Goal: Contribute content: Contribute content

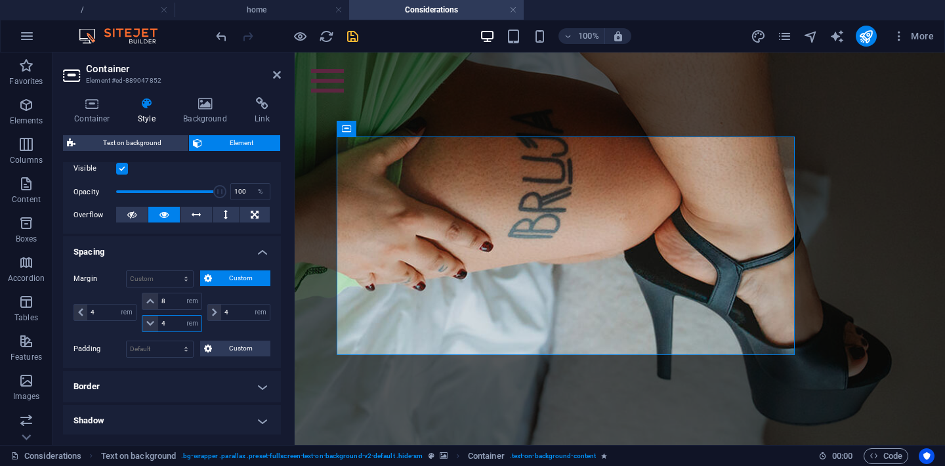
click at [170, 320] on input "4" at bounding box center [179, 324] width 43 height 16
type input "0"
click at [171, 305] on input "8" at bounding box center [179, 301] width 43 height 16
type input "10"
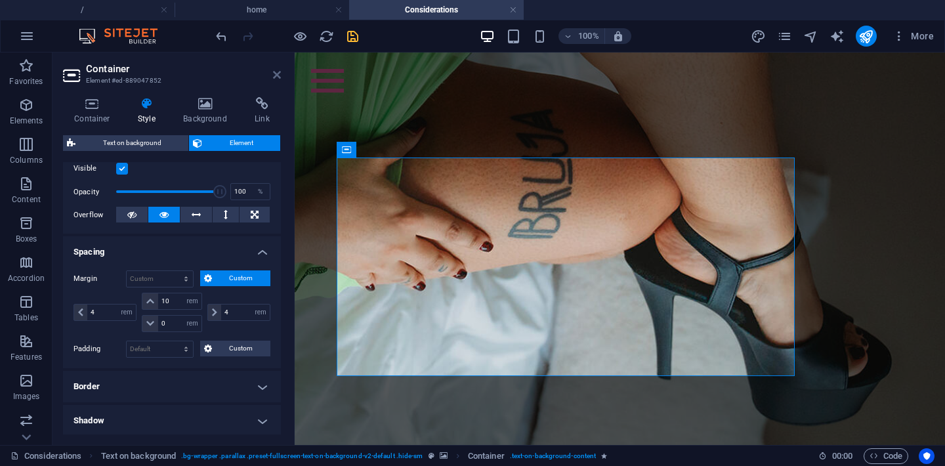
click at [276, 80] on link at bounding box center [277, 75] width 8 height 11
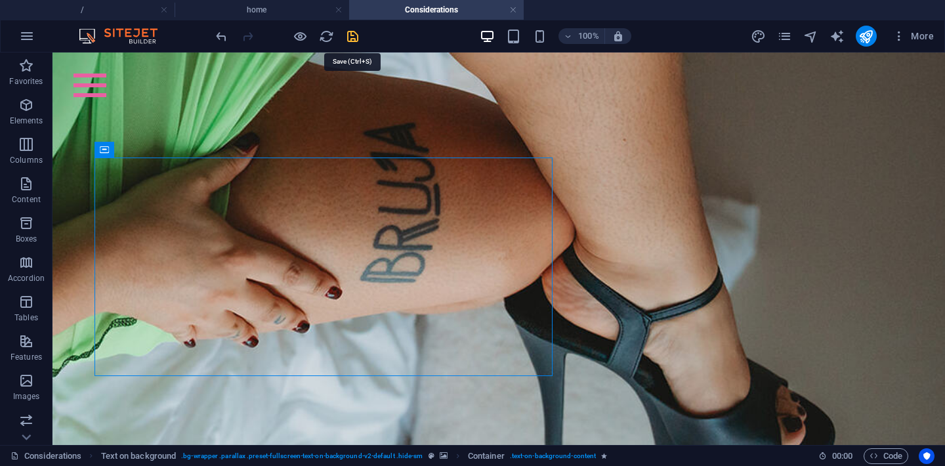
click at [356, 36] on icon "save" at bounding box center [352, 36] width 15 height 15
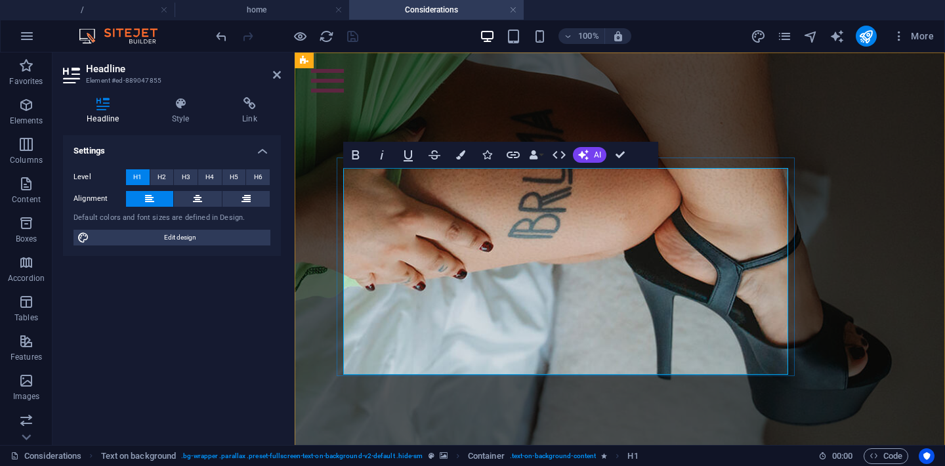
click at [249, 199] on icon at bounding box center [245, 199] width 9 height 16
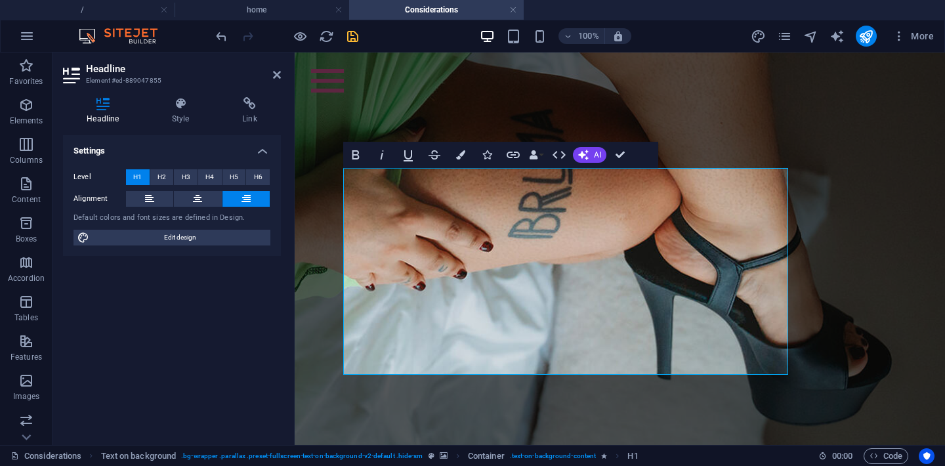
click at [279, 82] on header "Headline Element #ed-889047855" at bounding box center [172, 69] width 218 height 34
click at [278, 77] on icon at bounding box center [277, 75] width 8 height 10
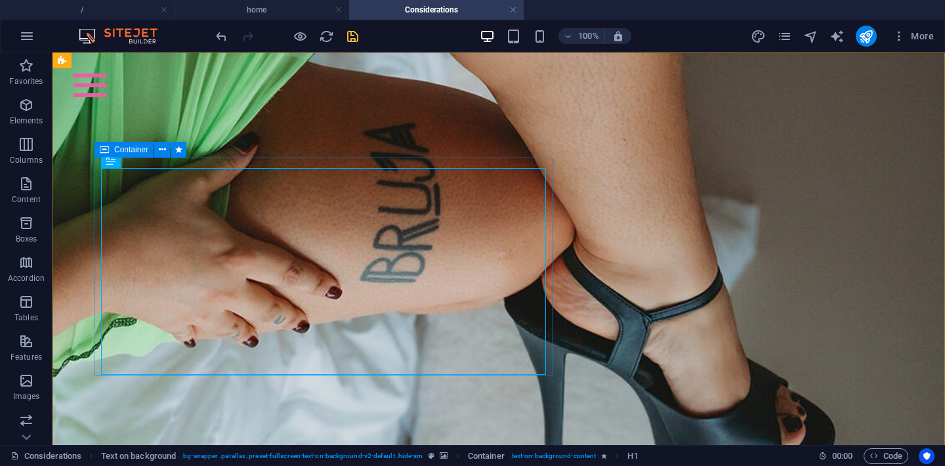
click at [113, 151] on div "Container" at bounding box center [123, 150] width 59 height 16
select select "rem"
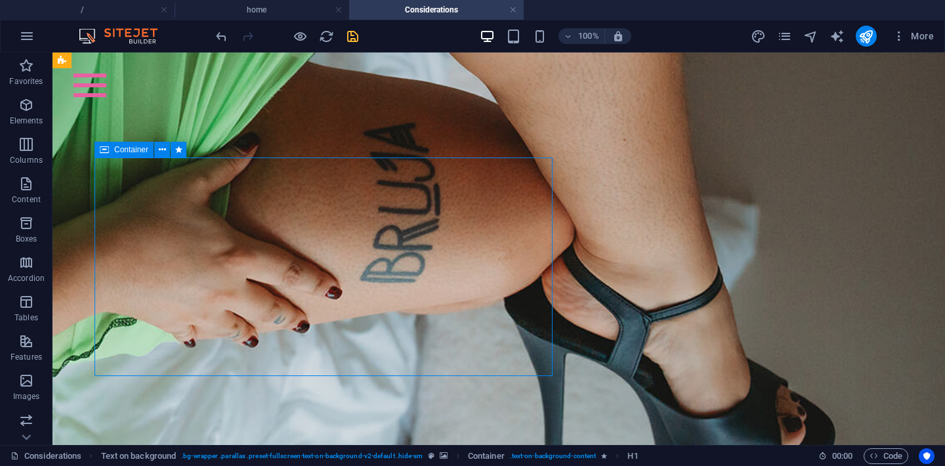
select select "rem"
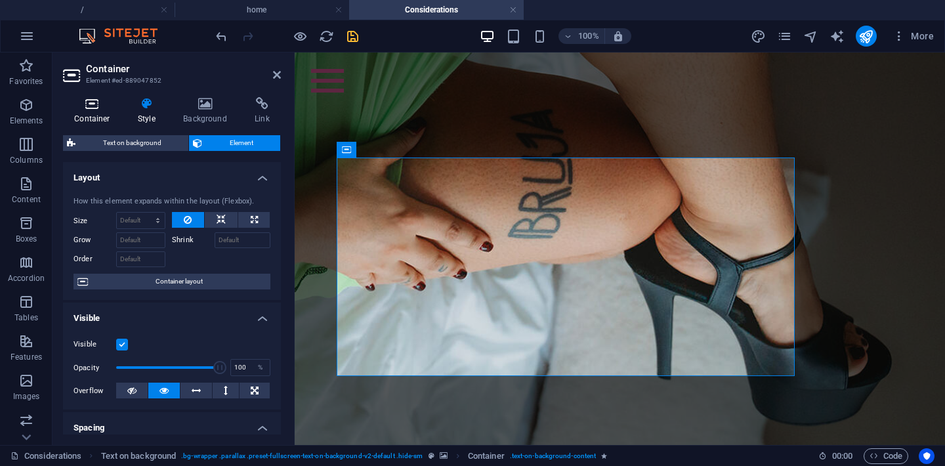
click at [98, 104] on icon at bounding box center [92, 103] width 58 height 13
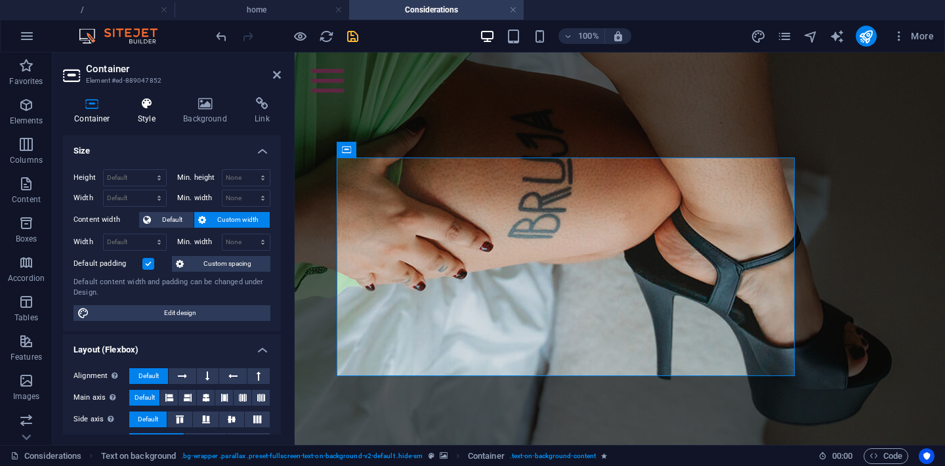
click at [139, 117] on h4 "Style" at bounding box center [149, 111] width 45 height 28
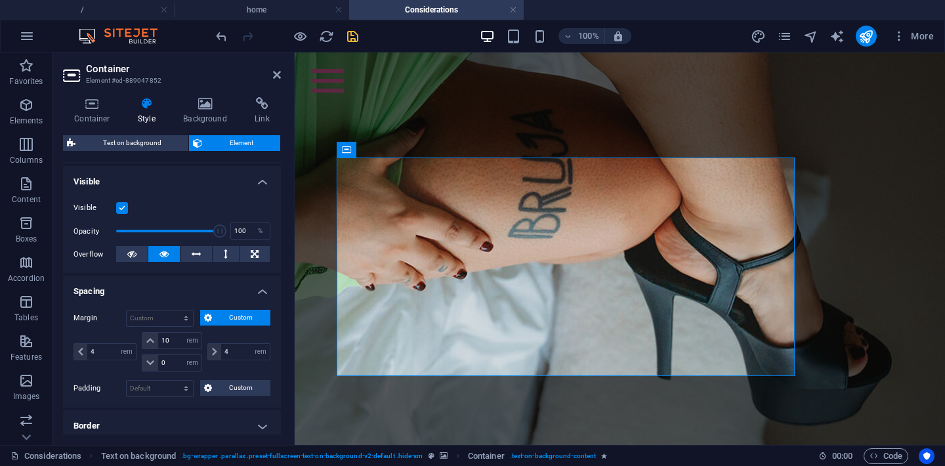
scroll to position [143, 0]
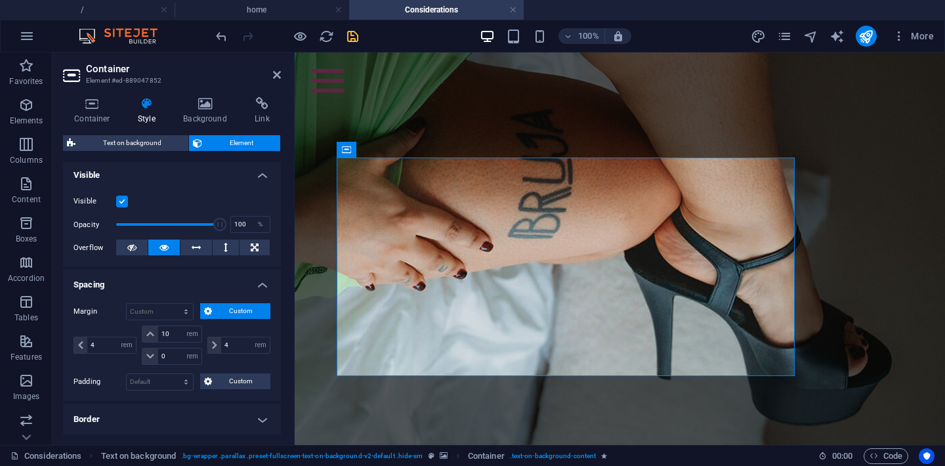
click at [211, 303] on button "Custom" at bounding box center [235, 311] width 71 height 16
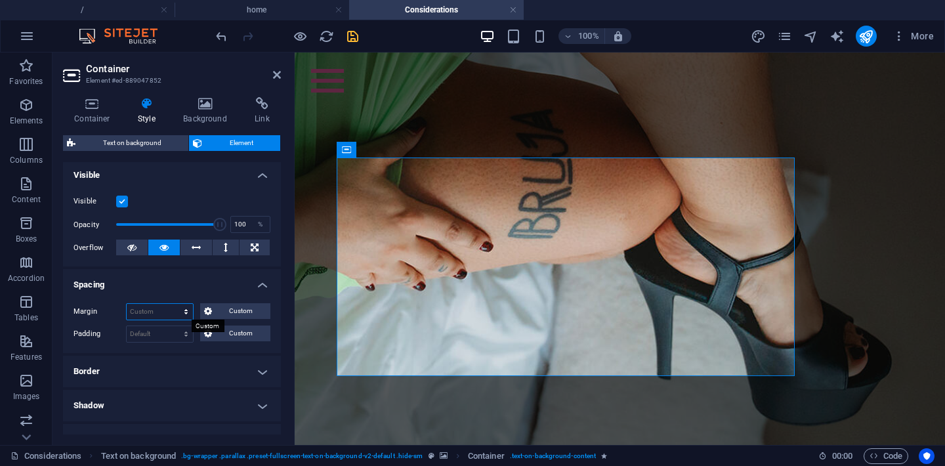
click at [148, 313] on select "Default auto px % rem vw vh Custom" at bounding box center [160, 312] width 66 height 16
click at [367, 155] on div "Container" at bounding box center [366, 150] width 59 height 16
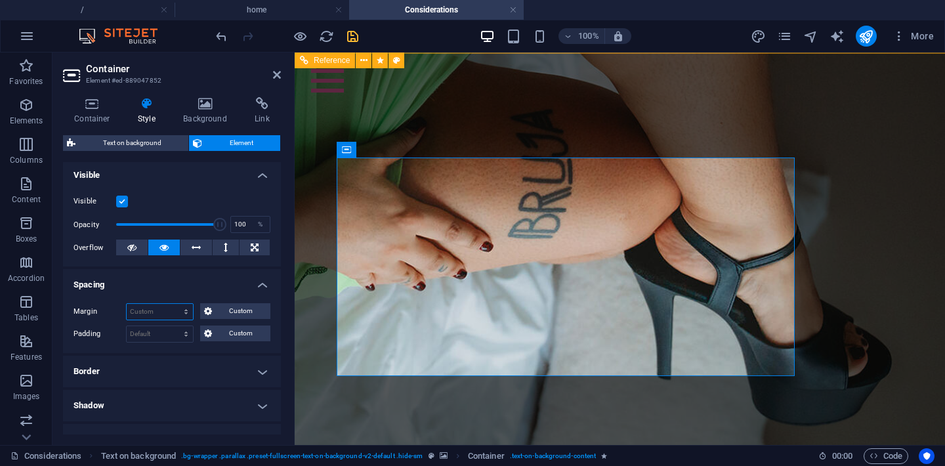
click at [327, 56] on span "Reference" at bounding box center [332, 60] width 36 height 8
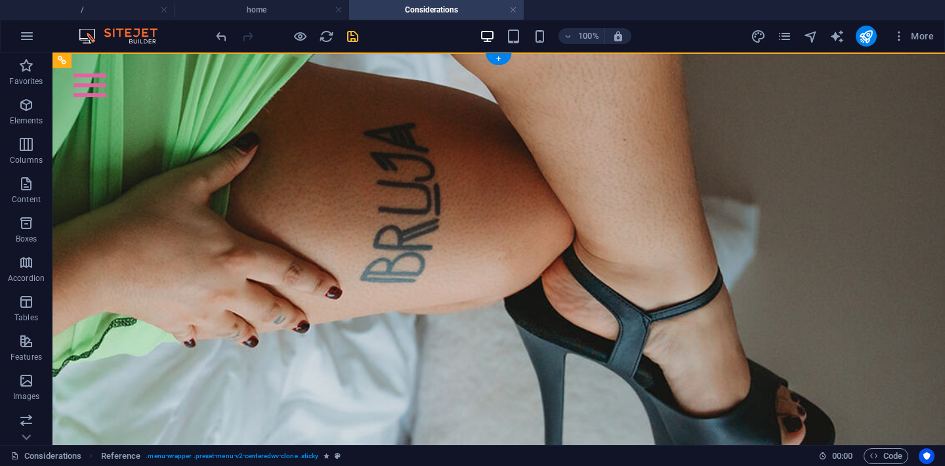
click at [314, 82] on figure at bounding box center [498, 255] width 892 height 406
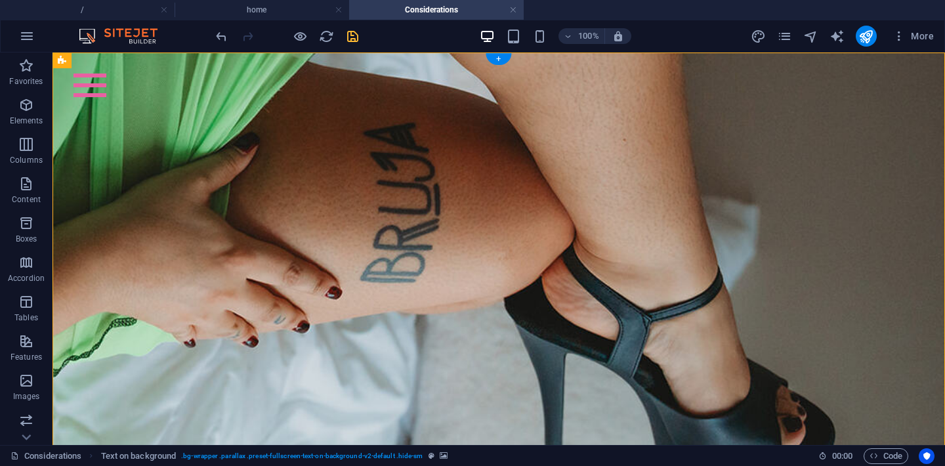
click at [314, 82] on figure at bounding box center [498, 255] width 892 height 406
select select "%"
select select "rem"
select select "px"
select select "rem"
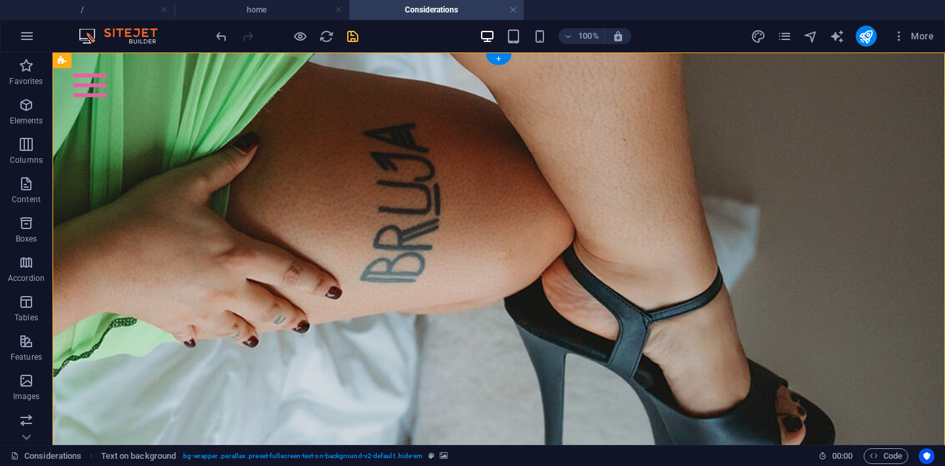
select select "px"
select select "preset-fullscreen-text-on-background-v2-default"
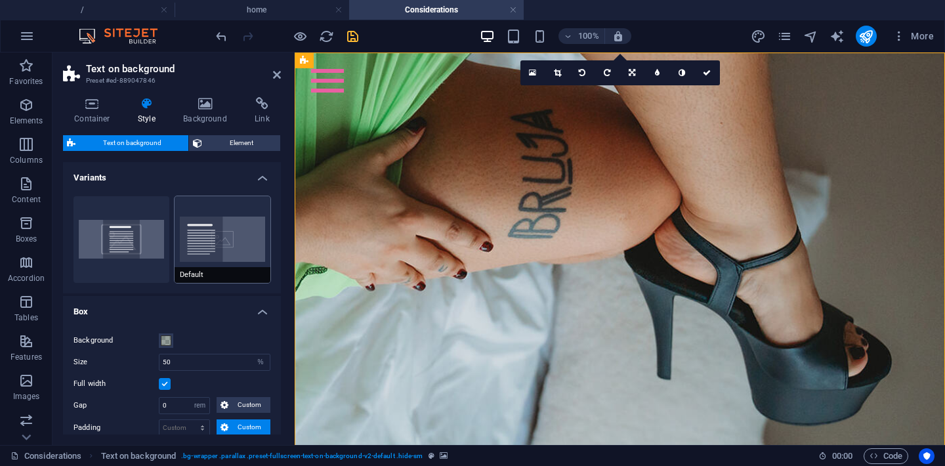
click at [203, 228] on button "Default" at bounding box center [223, 239] width 96 height 87
type input "4"
select select "rem"
type input "4"
select select "rem"
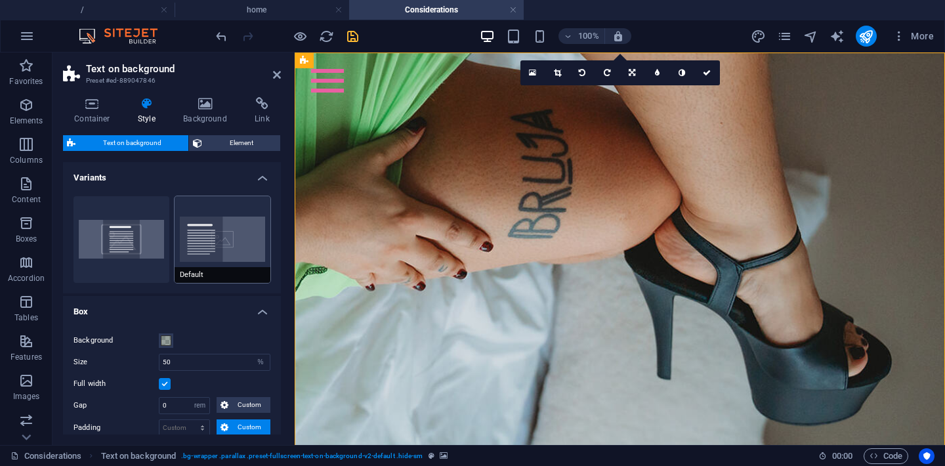
type input "4"
select select "rem"
type input "4"
select select "rem"
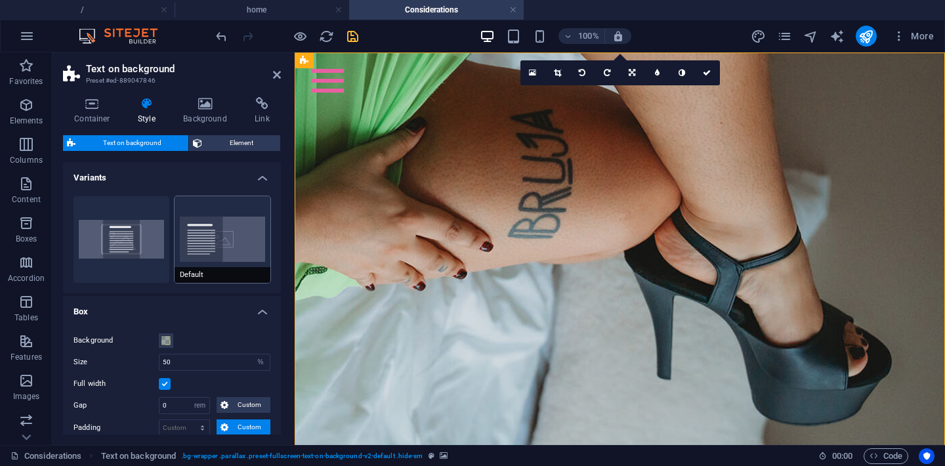
type input "0"
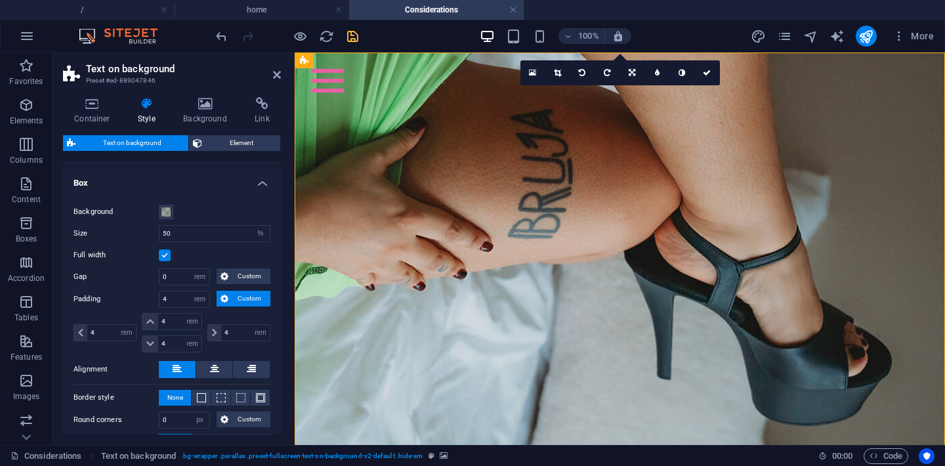
scroll to position [131, 0]
